Goal: Information Seeking & Learning: Learn about a topic

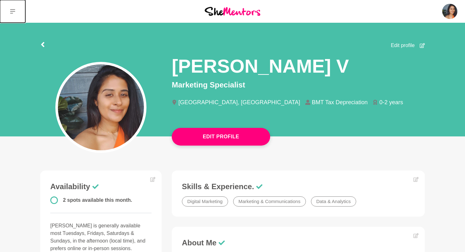
click at [14, 12] on icon at bounding box center [12, 11] width 5 height 5
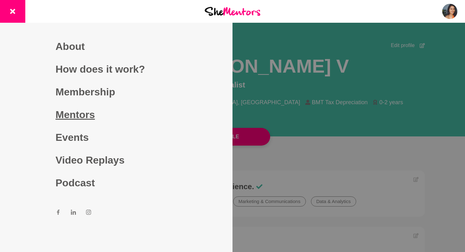
click at [82, 111] on link "Mentors" at bounding box center [116, 114] width 121 height 23
click at [82, 118] on link "Mentors" at bounding box center [116, 114] width 121 height 23
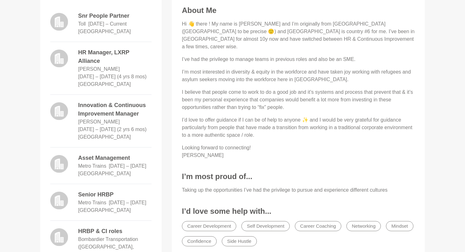
scroll to position [177, 0]
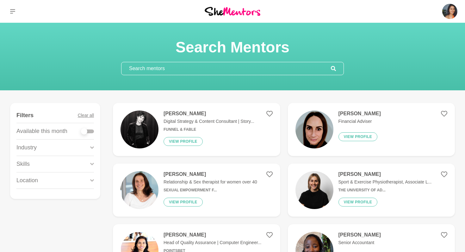
click at [185, 66] on input "text" at bounding box center [225, 68] width 209 height 13
click at [55, 150] on div "Industry" at bounding box center [54, 148] width 77 height 16
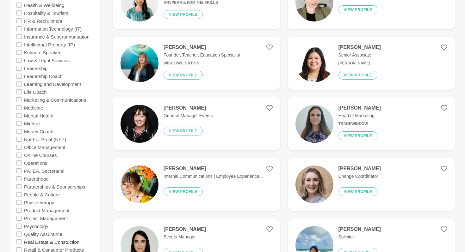
scroll to position [374, 0]
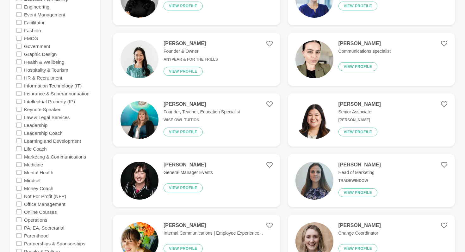
click at [17, 78] on icon at bounding box center [18, 77] width 5 height 5
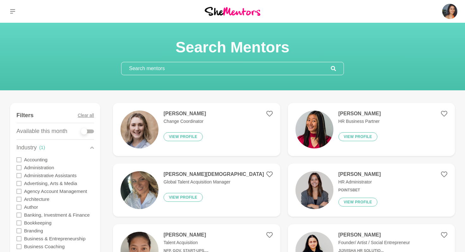
click at [89, 147] on div "Industry ( 1 )" at bounding box center [54, 148] width 77 height 16
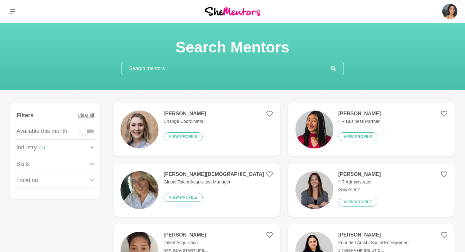
click at [66, 165] on div "Skills" at bounding box center [54, 164] width 77 height 16
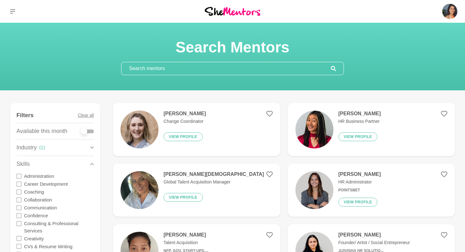
click at [66, 165] on div "Skills" at bounding box center [54, 164] width 77 height 16
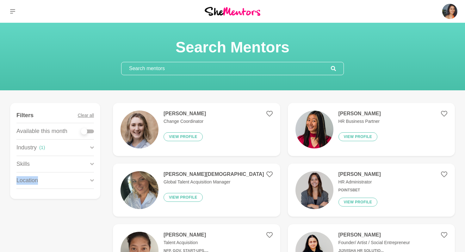
click at [66, 165] on div "Skills" at bounding box center [54, 164] width 77 height 16
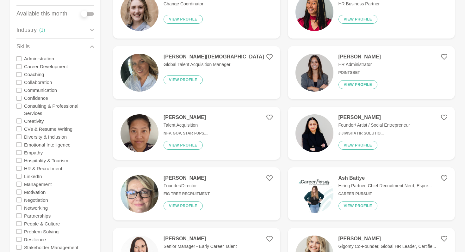
scroll to position [110, 0]
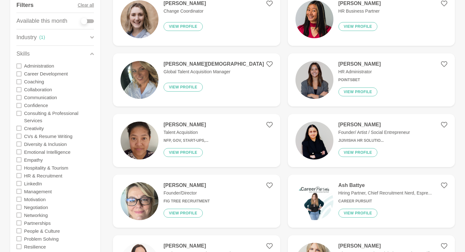
click at [174, 63] on h4 "Reegan Kerkin" at bounding box center [213, 64] width 101 height 6
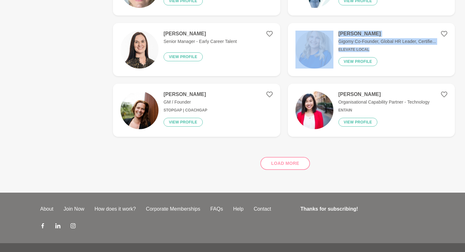
scroll to position [323, 0]
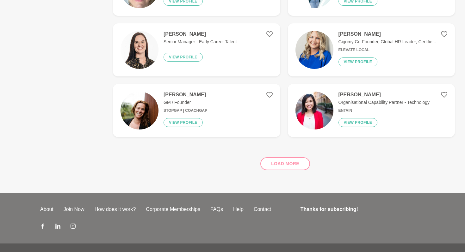
click at [290, 165] on div "Load more" at bounding box center [284, 161] width 342 height 38
click at [287, 166] on div "Load more" at bounding box center [284, 161] width 342 height 38
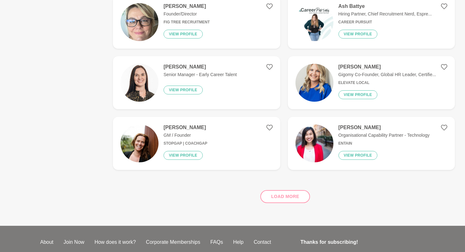
scroll to position [339, 0]
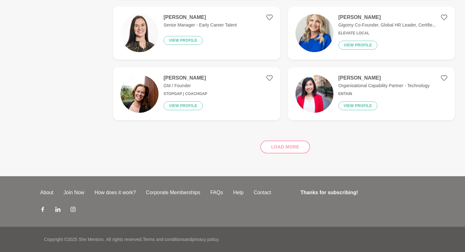
click at [291, 150] on div "Load more" at bounding box center [284, 145] width 342 height 38
click at [286, 145] on div "Load more" at bounding box center [284, 145] width 342 height 38
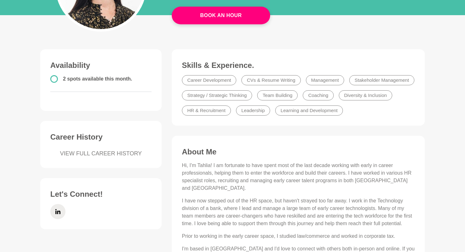
scroll to position [122, 0]
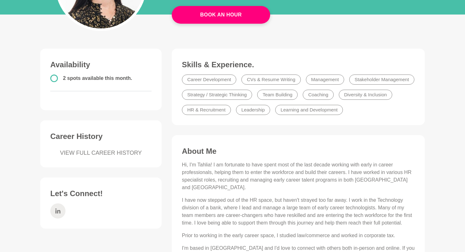
click at [55, 216] on span at bounding box center [57, 211] width 15 height 15
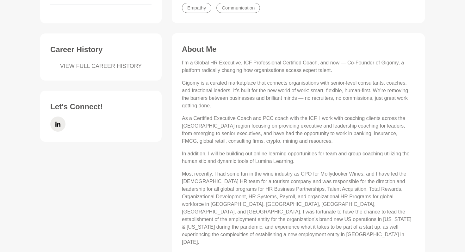
scroll to position [224, 0]
click at [390, 65] on p "I’m a Global HR Executive, ICF Professional Certified Coach, and now — Co-Found…" at bounding box center [298, 67] width 233 height 15
copy p "Gigomy"
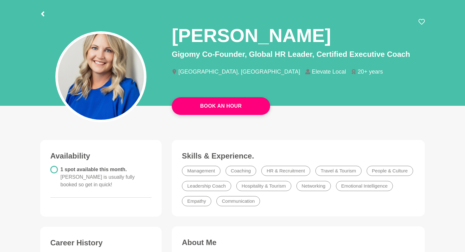
scroll to position [30, 0]
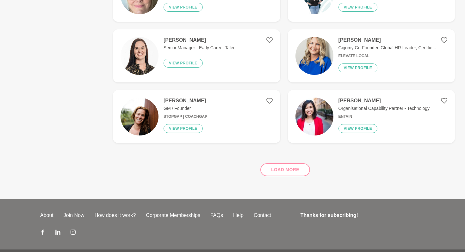
scroll to position [330, 0]
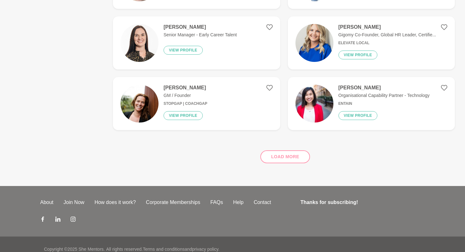
click at [282, 160] on div "Load more" at bounding box center [284, 154] width 342 height 38
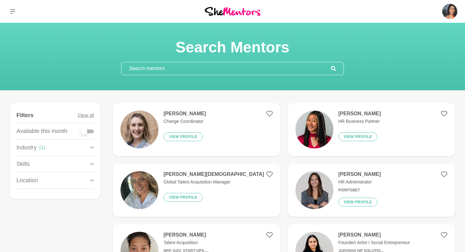
scroll to position [339, 0]
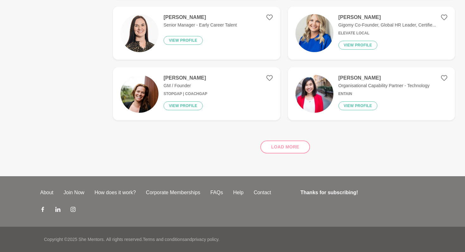
click at [275, 154] on div "Load more" at bounding box center [284, 145] width 342 height 38
click at [275, 147] on div "Load more" at bounding box center [284, 145] width 342 height 38
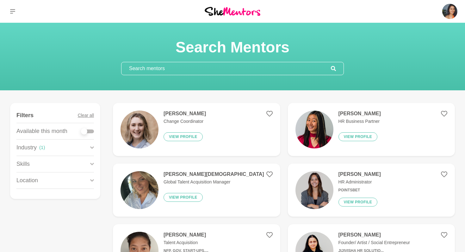
click at [61, 144] on div "Industry ( 1 )" at bounding box center [54, 148] width 77 height 16
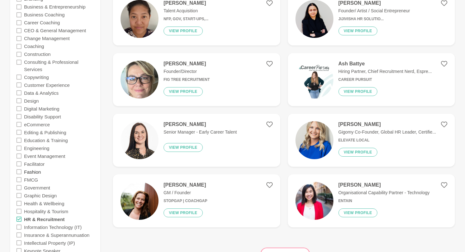
scroll to position [263, 0]
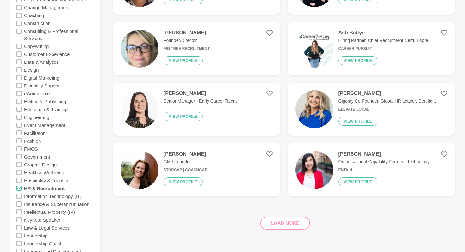
click at [21, 188] on icon at bounding box center [18, 188] width 5 height 5
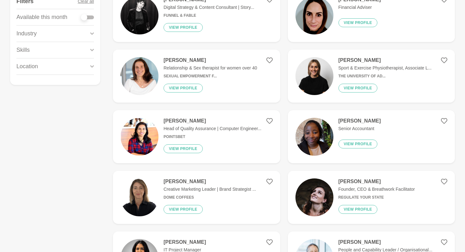
scroll to position [114, 0]
click at [42, 48] on div "Skills" at bounding box center [54, 50] width 77 height 16
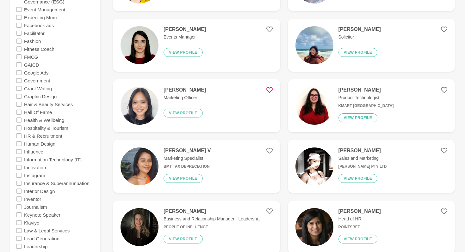
scroll to position [630, 0]
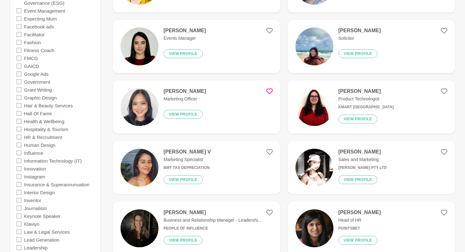
click at [20, 137] on icon at bounding box center [18, 137] width 5 height 5
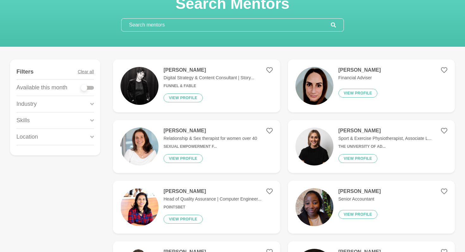
scroll to position [45, 0]
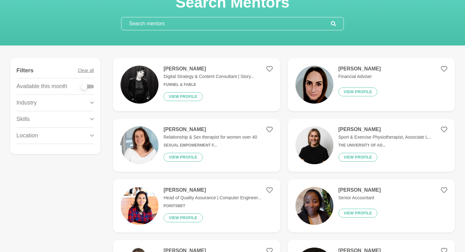
click at [83, 114] on div "Skills" at bounding box center [54, 119] width 77 height 16
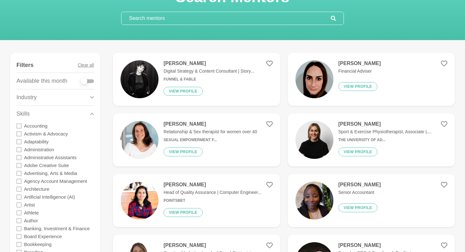
scroll to position [0, 0]
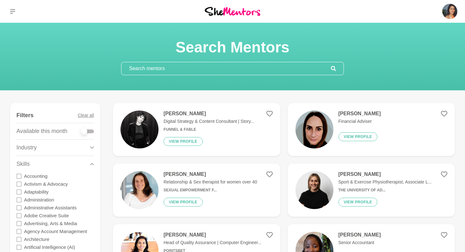
click at [42, 153] on div "Industry" at bounding box center [54, 148] width 77 height 16
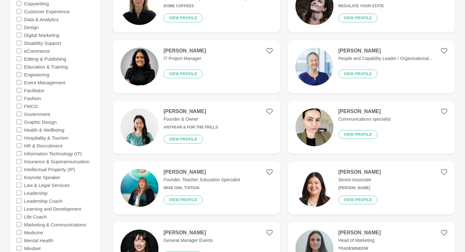
scroll to position [393, 0]
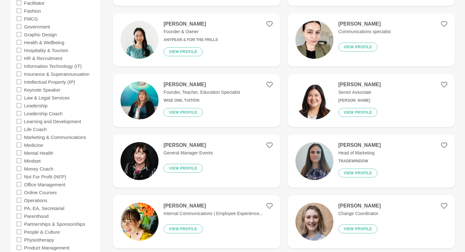
click at [19, 58] on icon at bounding box center [18, 58] width 5 height 5
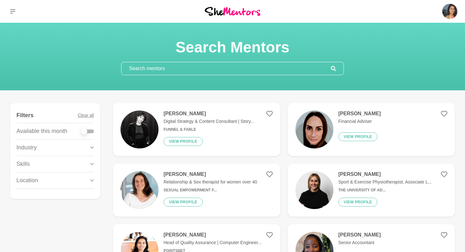
click at [90, 132] on div at bounding box center [87, 132] width 13 height 4
checkbox input "true"
click at [80, 165] on div "Skills" at bounding box center [54, 164] width 77 height 16
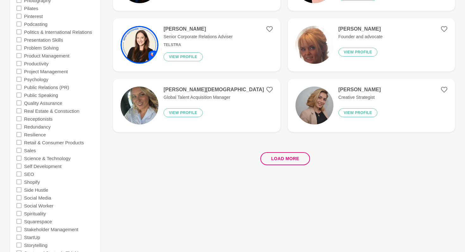
scroll to position [1178, 0]
click at [286, 158] on button "Load more" at bounding box center [285, 158] width 50 height 13
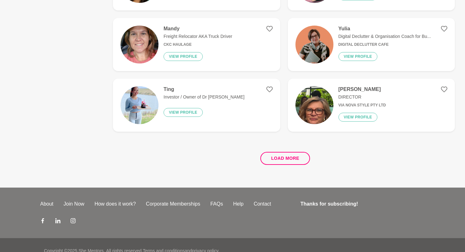
scroll to position [0, 0]
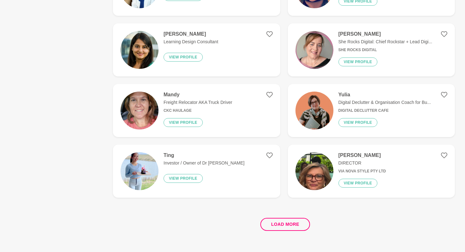
scroll to position [1126, 0]
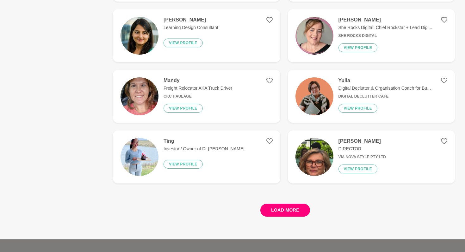
click at [283, 208] on button "Load more" at bounding box center [285, 210] width 50 height 13
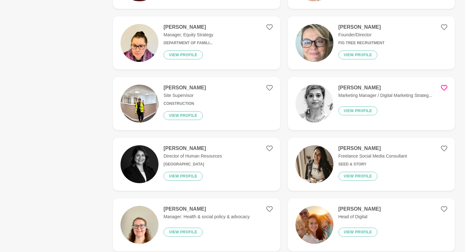
scroll to position [1666, 0]
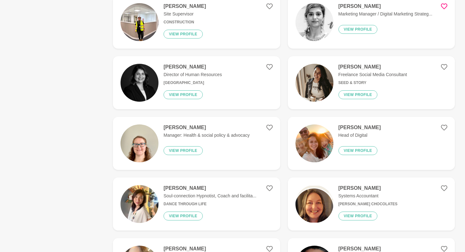
scroll to position [1747, 0]
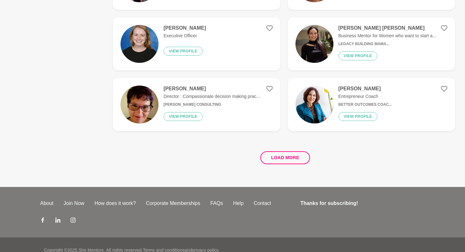
scroll to position [2404, 0]
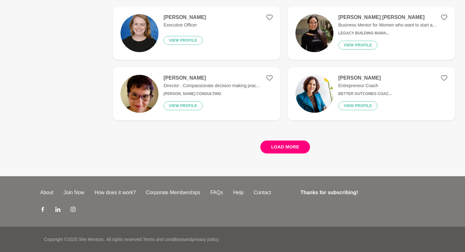
click at [292, 152] on button "Load more" at bounding box center [285, 147] width 50 height 13
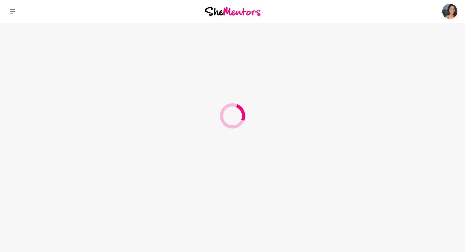
scroll to position [0, 0]
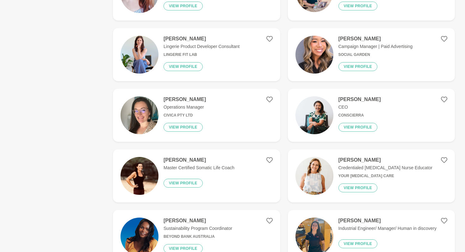
scroll to position [440, 0]
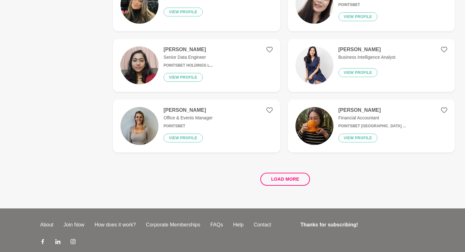
scroll to position [1170, 0]
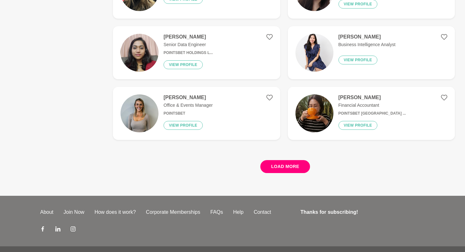
click at [300, 165] on button "Load more" at bounding box center [285, 166] width 50 height 13
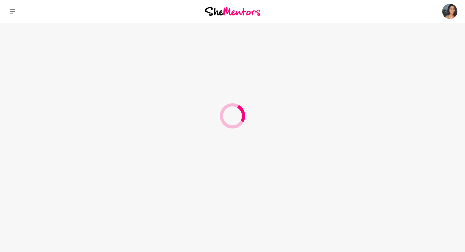
scroll to position [0, 0]
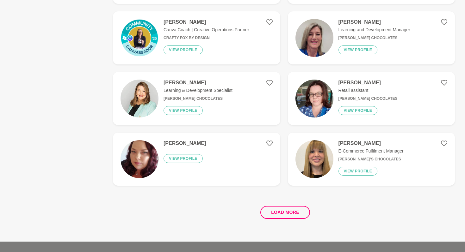
scroll to position [1140, 0]
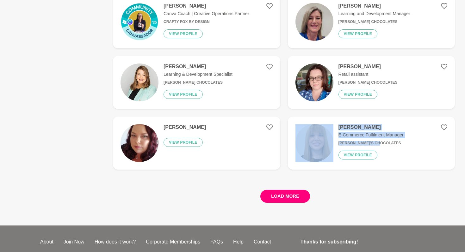
click at [286, 195] on button "Load more" at bounding box center [285, 196] width 50 height 13
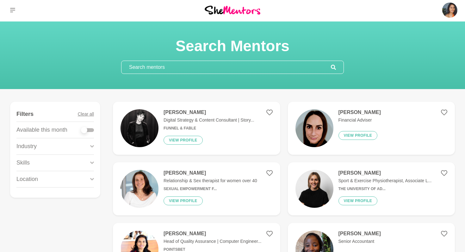
scroll to position [0, 0]
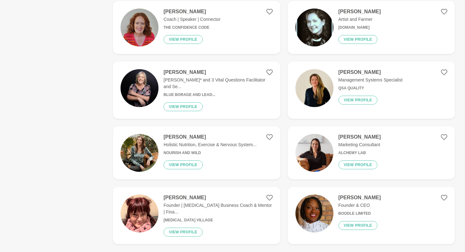
scroll to position [1098, 0]
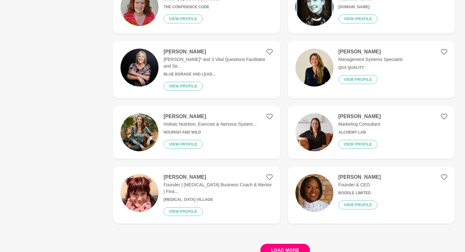
click at [276, 244] on button "Load more" at bounding box center [285, 250] width 50 height 13
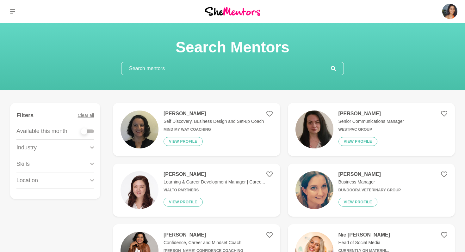
click at [64, 145] on div "Industry" at bounding box center [54, 148] width 77 height 16
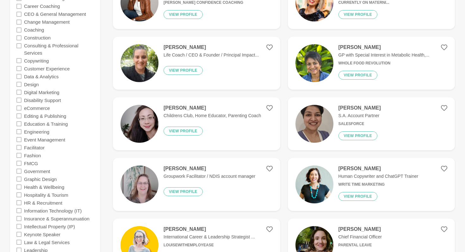
scroll to position [249, 0]
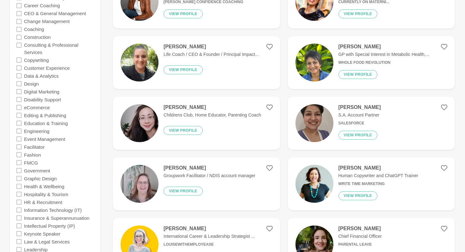
click at [19, 76] on icon at bounding box center [18, 75] width 5 height 5
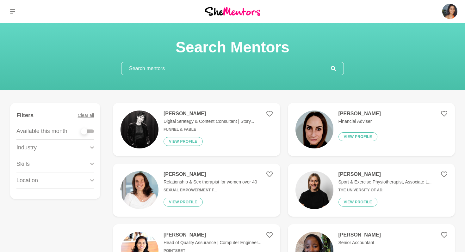
click at [59, 163] on div "Skills" at bounding box center [54, 164] width 77 height 16
click at [90, 131] on div at bounding box center [87, 132] width 13 height 4
checkbox input "true"
click at [85, 147] on div "Industry" at bounding box center [54, 148] width 77 height 16
click at [94, 146] on icon at bounding box center [92, 148] width 4 height 9
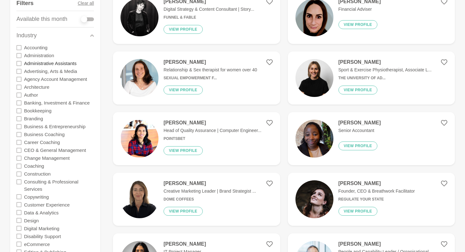
scroll to position [114, 0]
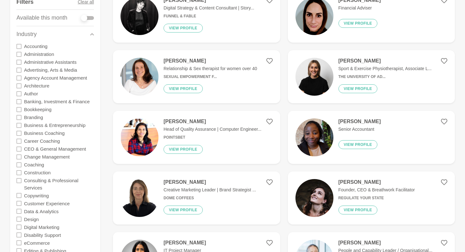
click at [20, 70] on icon at bounding box center [18, 70] width 5 height 5
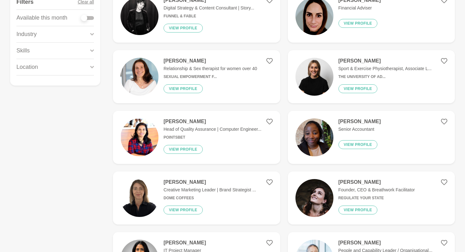
scroll to position [0, 0]
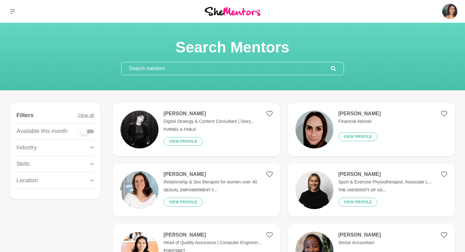
click at [56, 150] on div "Industry" at bounding box center [54, 148] width 77 height 16
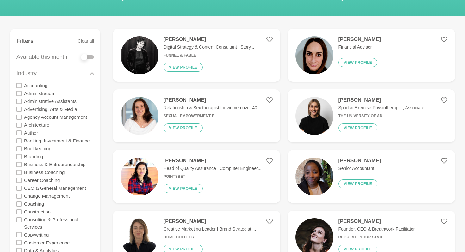
scroll to position [92, 0]
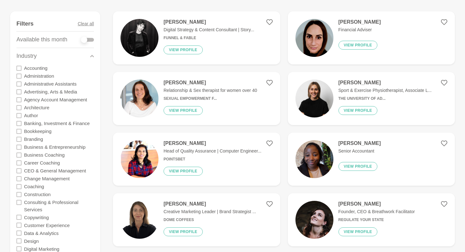
click at [20, 93] on icon at bounding box center [18, 91] width 5 height 5
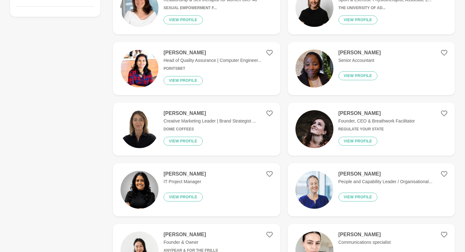
scroll to position [188, 0]
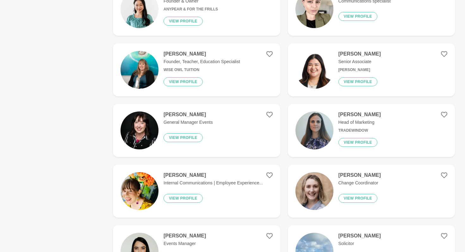
scroll to position [426, 0]
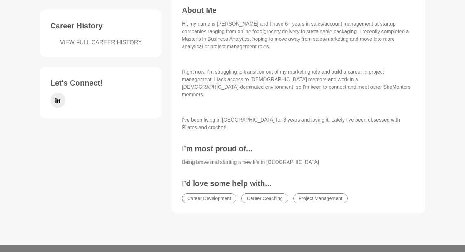
scroll to position [302, 0]
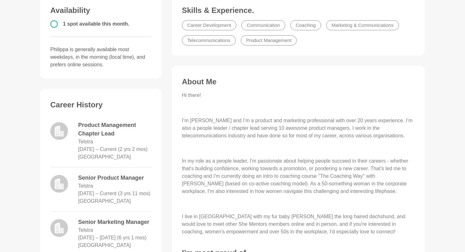
scroll to position [177, 0]
click at [98, 132] on dd "Product Management Chapter Lead" at bounding box center [114, 128] width 73 height 17
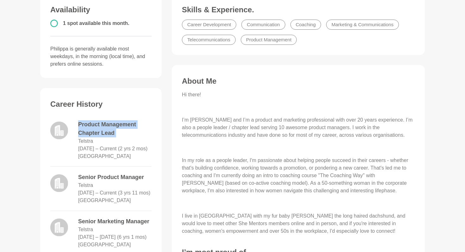
click at [98, 132] on dd "Product Management Chapter Lead" at bounding box center [114, 128] width 73 height 17
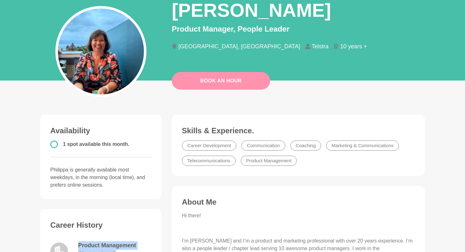
scroll to position [0, 0]
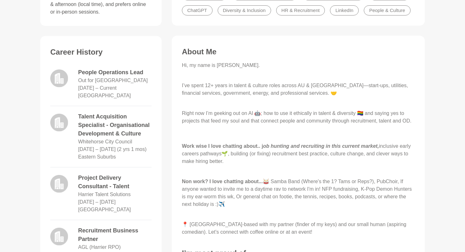
scroll to position [237, 0]
click at [101, 81] on dd "Out for [GEOGRAPHIC_DATA]" at bounding box center [113, 80] width 70 height 8
copy dd "Out for [GEOGRAPHIC_DATA]"
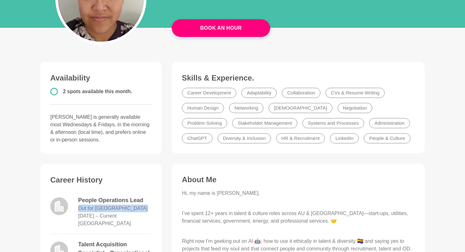
scroll to position [0, 0]
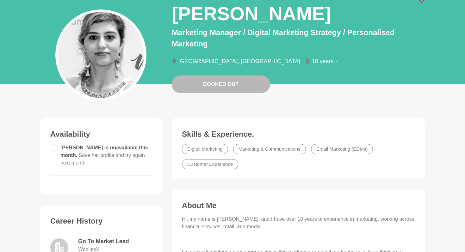
scroll to position [11, 0]
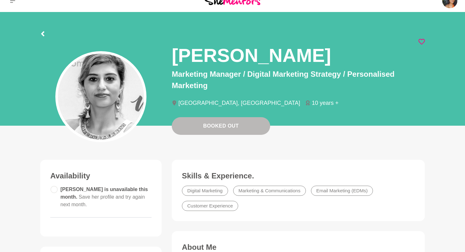
click at [187, 55] on h1 "Zarna" at bounding box center [251, 56] width 159 height 24
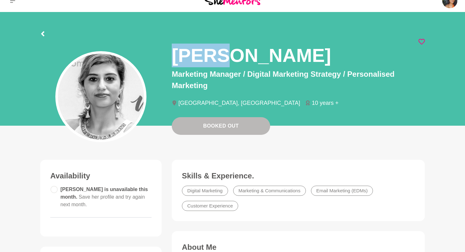
click at [187, 55] on h1 "Zarna" at bounding box center [251, 56] width 159 height 24
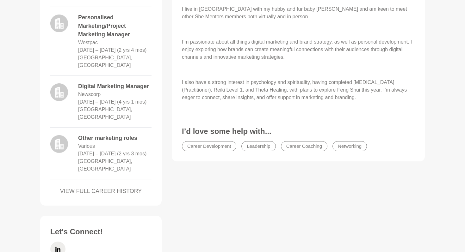
scroll to position [379, 0]
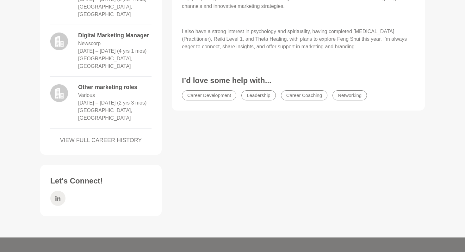
click at [57, 196] on icon at bounding box center [57, 198] width 5 height 5
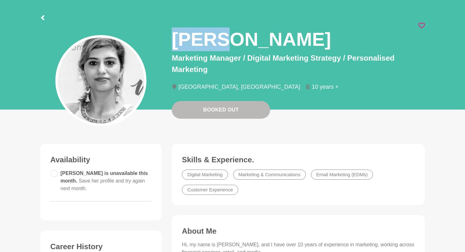
scroll to position [0, 0]
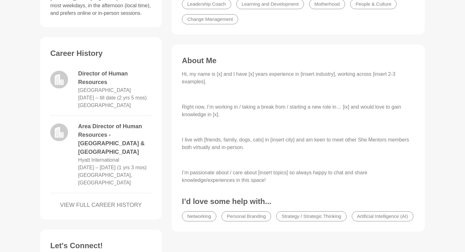
scroll to position [250, 0]
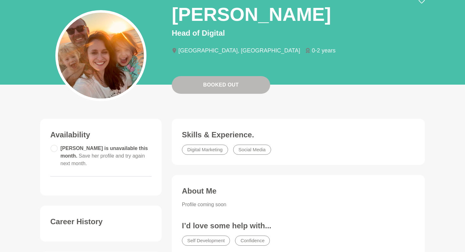
scroll to position [21, 0]
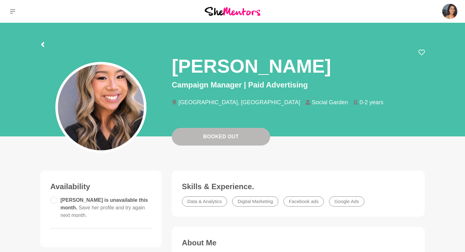
click at [245, 66] on h1 "[PERSON_NAME]" at bounding box center [251, 66] width 159 height 24
click at [245, 66] on h1 "Serena Yong" at bounding box center [251, 66] width 159 height 24
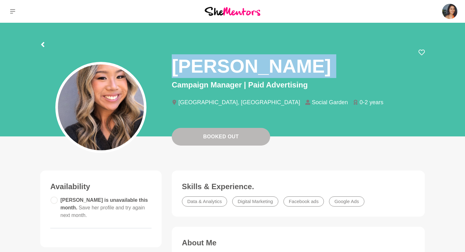
click at [245, 66] on h1 "Serena Yong" at bounding box center [251, 66] width 159 height 24
copy div "Serena Yong"
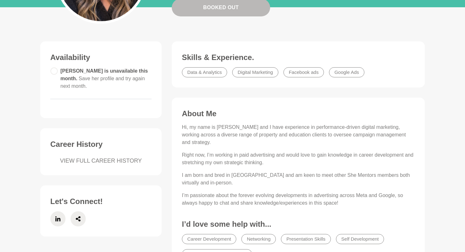
scroll to position [130, 0]
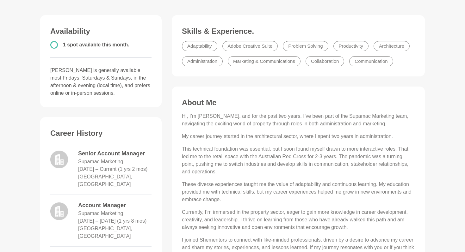
scroll to position [170, 0]
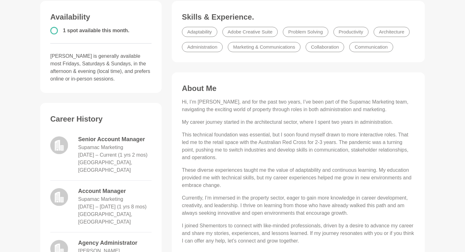
click at [91, 149] on dd "Supamac Marketing" at bounding box center [100, 148] width 45 height 8
copy dd "Supamac Marketing"
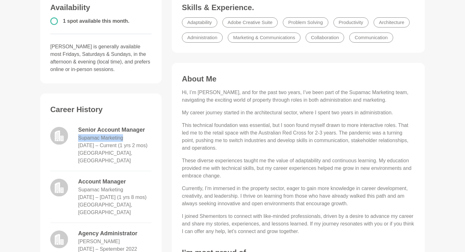
scroll to position [205, 0]
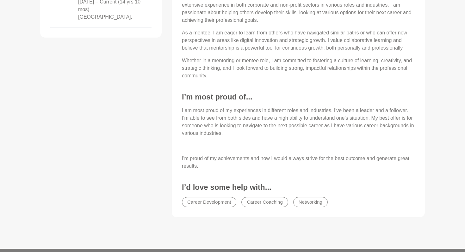
scroll to position [429, 0]
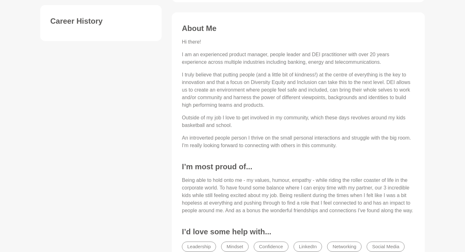
scroll to position [262, 0]
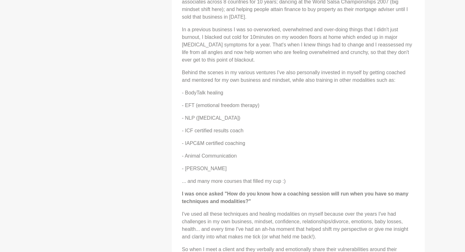
scroll to position [491, 0]
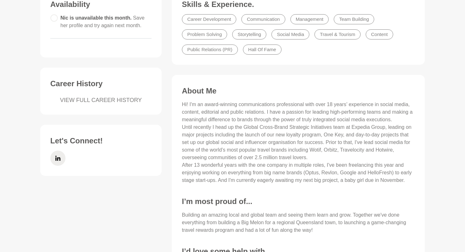
scroll to position [183, 0]
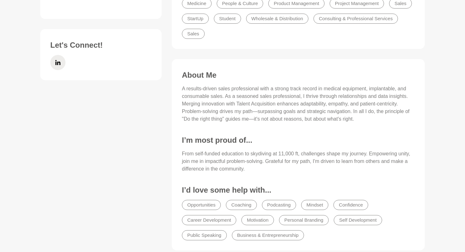
scroll to position [228, 0]
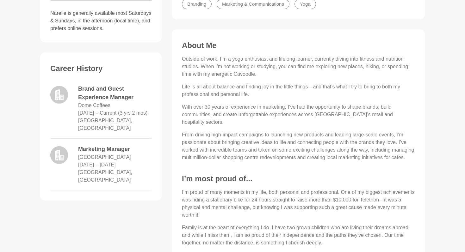
scroll to position [213, 0]
